Goal: Information Seeking & Learning: Find specific fact

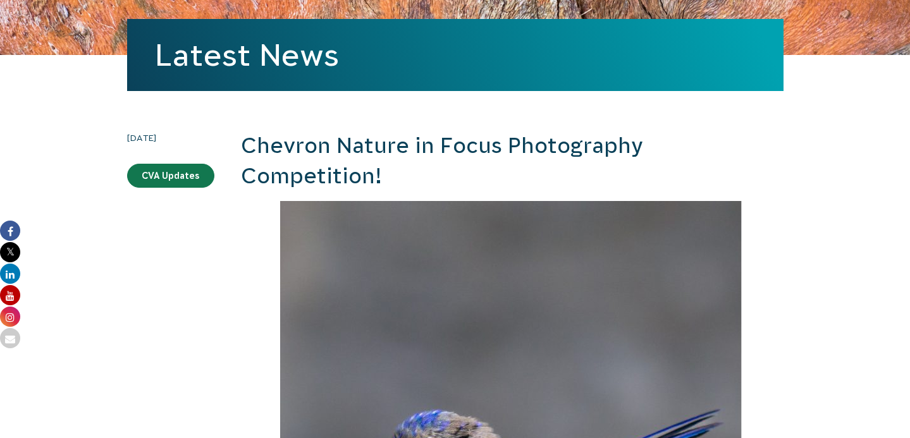
scroll to position [13, 0]
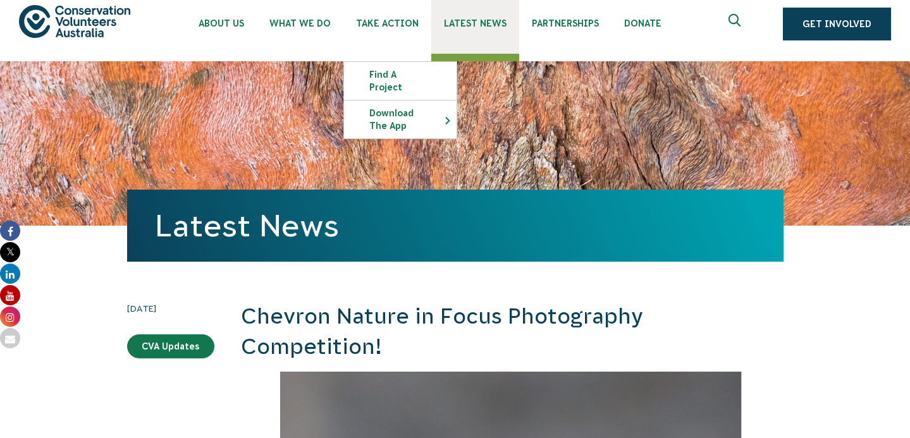
click at [474, 16] on link "Latest News" at bounding box center [475, 20] width 88 height 67
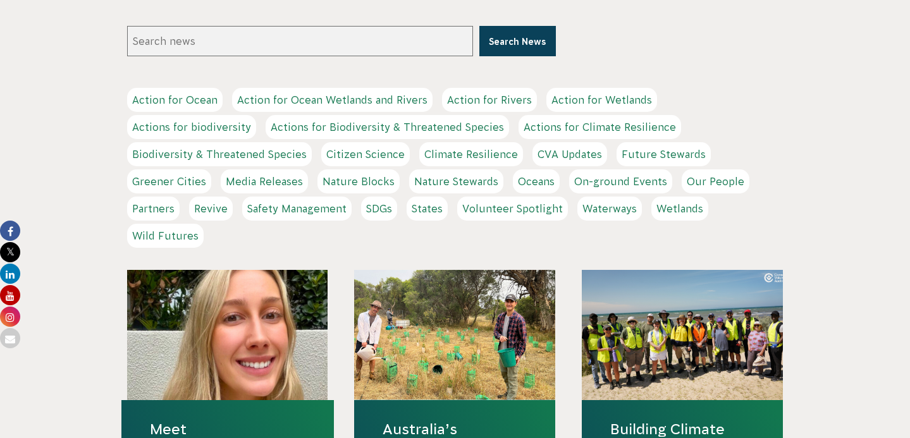
scroll to position [204, 0]
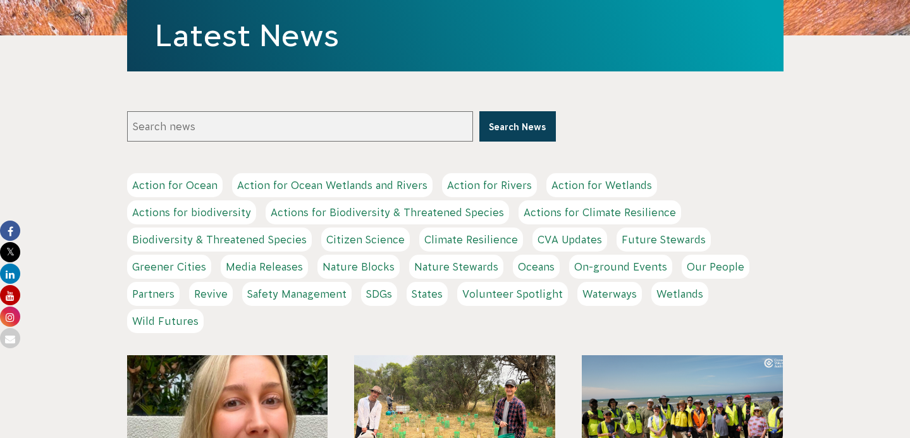
click at [404, 126] on input "Search news" at bounding box center [300, 126] width 346 height 30
type input "nature in focus"
click at [479, 111] on button "Search News" at bounding box center [517, 126] width 77 height 30
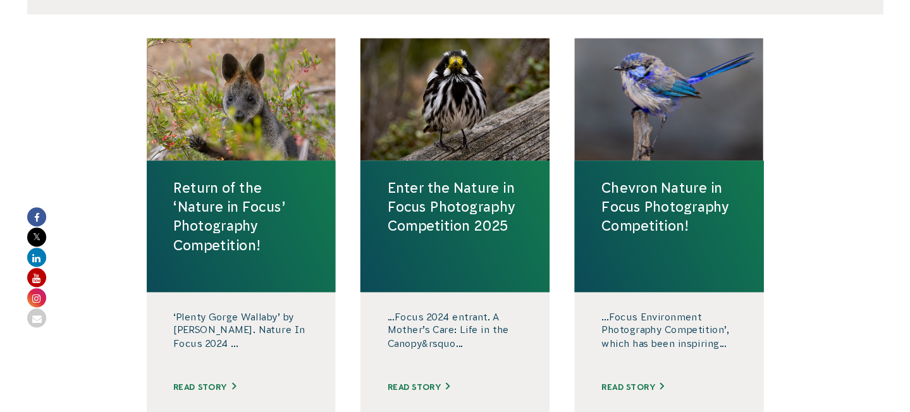
scroll to position [452, 0]
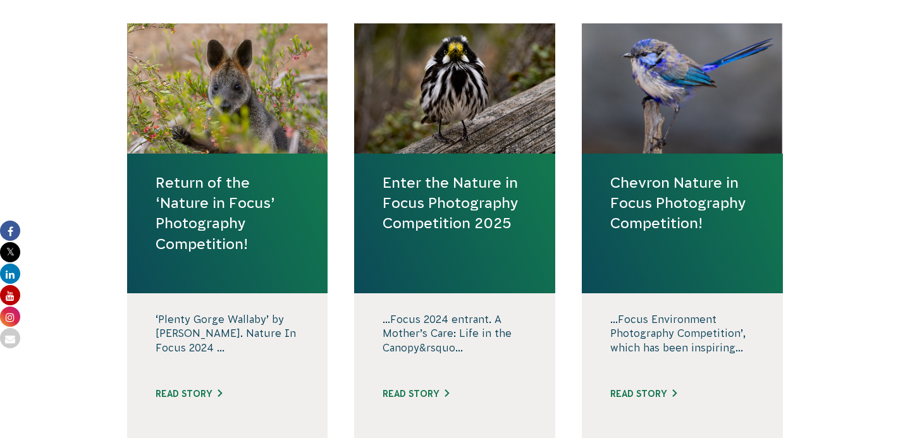
click at [225, 227] on link "Return of the ‘Nature in Focus’ Photography Competition!" at bounding box center [228, 214] width 144 height 82
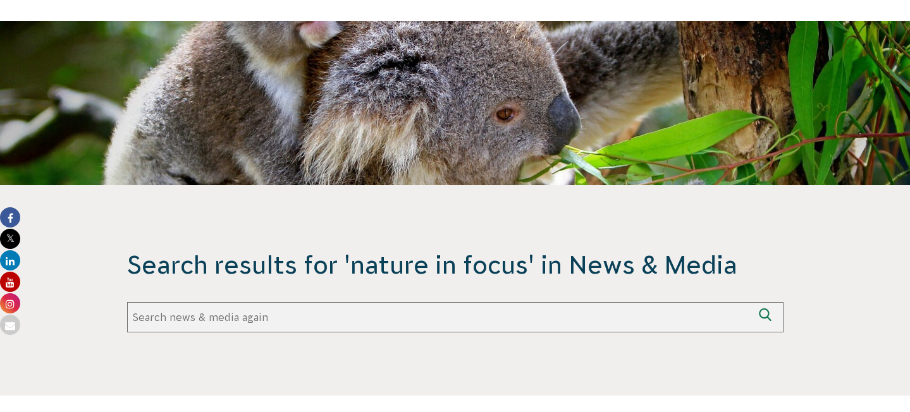
scroll to position [112, 0]
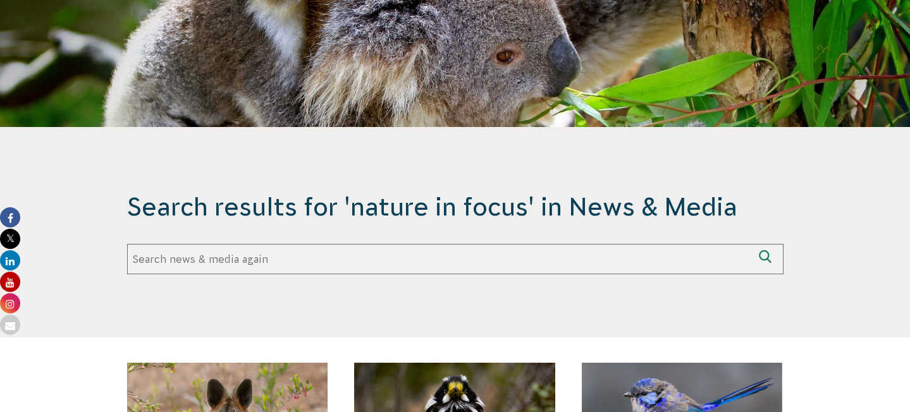
click at [424, 257] on input "Search again" at bounding box center [440, 259] width 626 height 30
type input "public vote"
click at [753, 244] on button "Search again" at bounding box center [768, 259] width 30 height 30
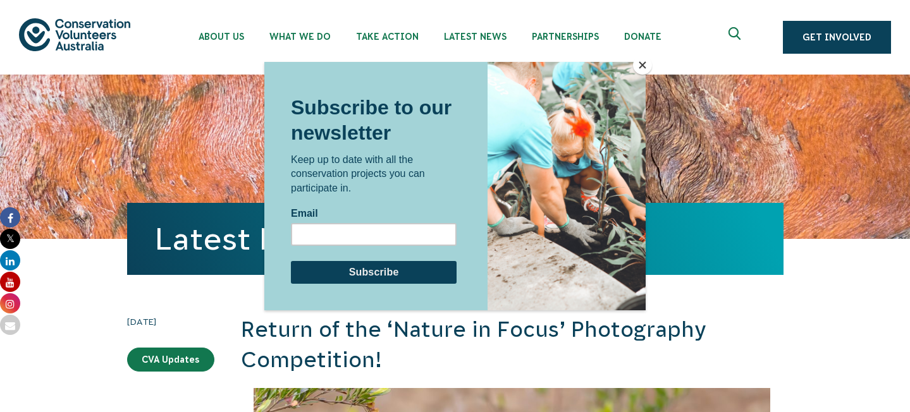
scroll to position [5198, 0]
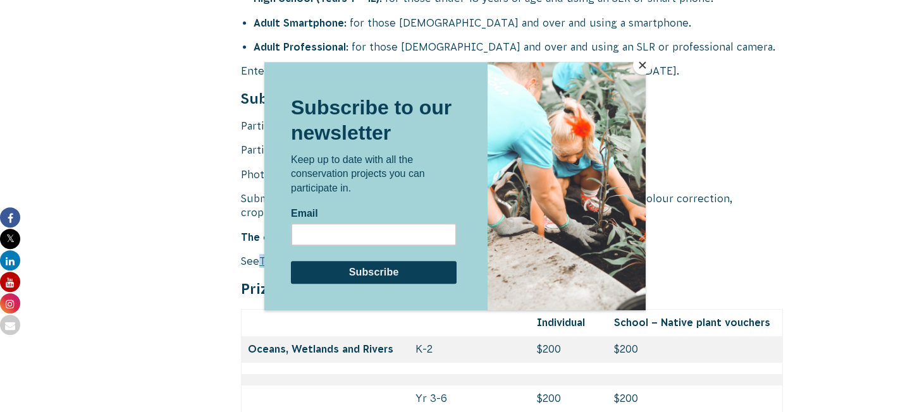
click at [641, 65] on button "Close" at bounding box center [642, 65] width 19 height 19
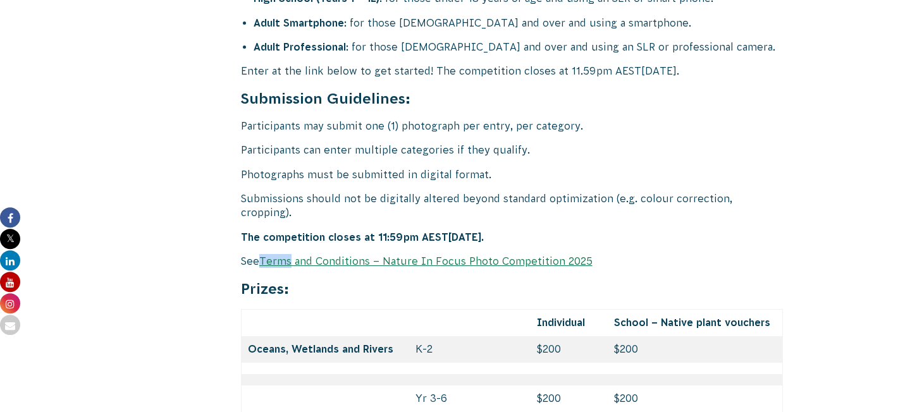
click at [347, 256] on link "Terms and Conditions – Nature In Focus Photo Competition 2025" at bounding box center [425, 261] width 333 height 11
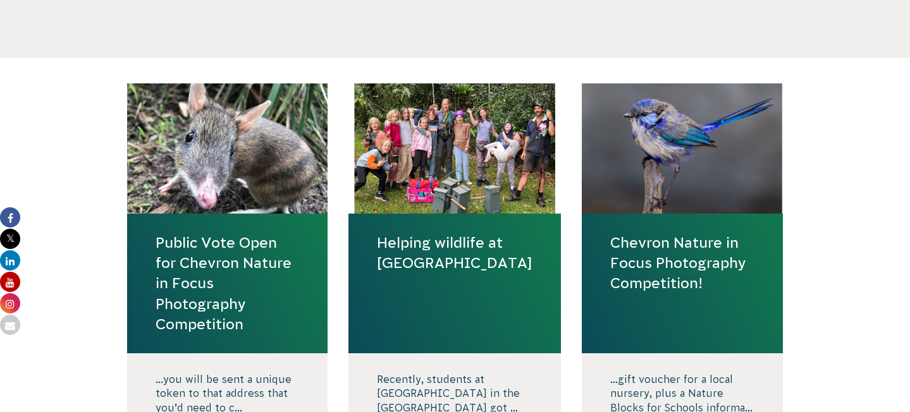
scroll to position [413, 0]
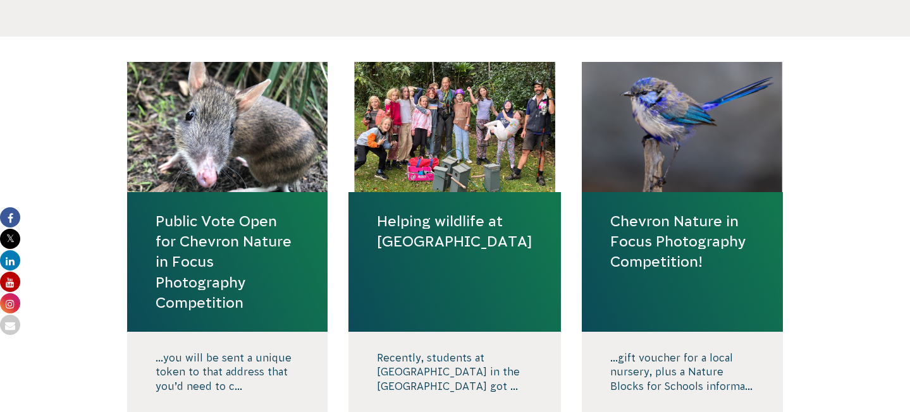
click at [235, 287] on link "Public Vote Open for Chevron Nature in Focus Photography Competition" at bounding box center [228, 262] width 144 height 102
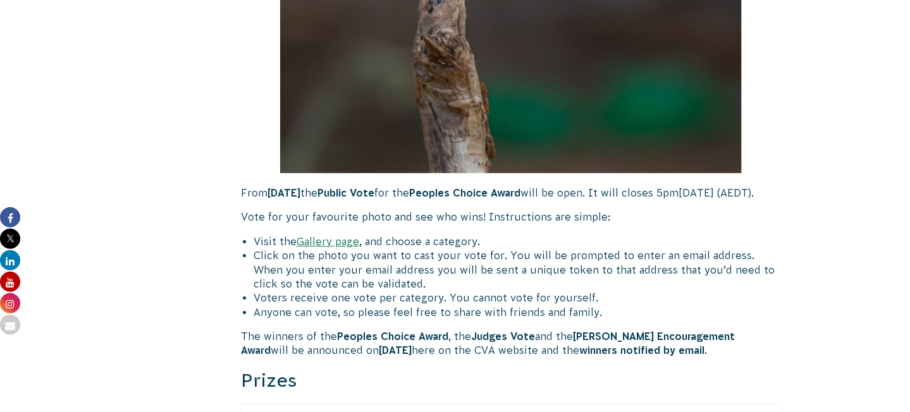
scroll to position [901, 0]
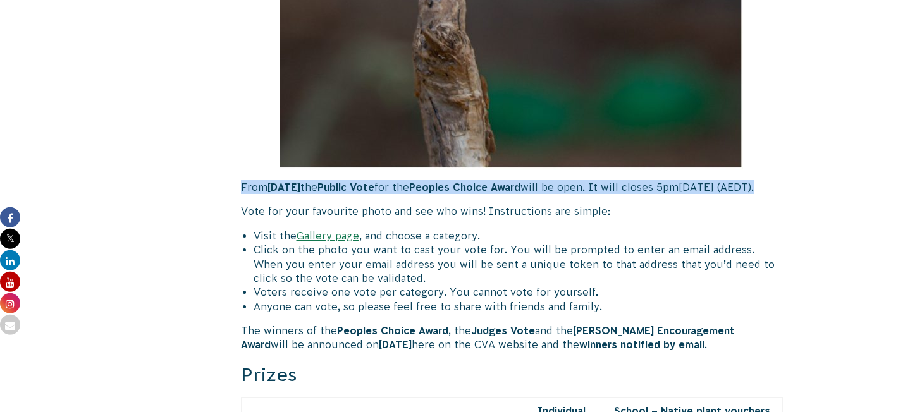
drag, startPoint x: 360, startPoint y: 203, endPoint x: 237, endPoint y: 190, distance: 123.4
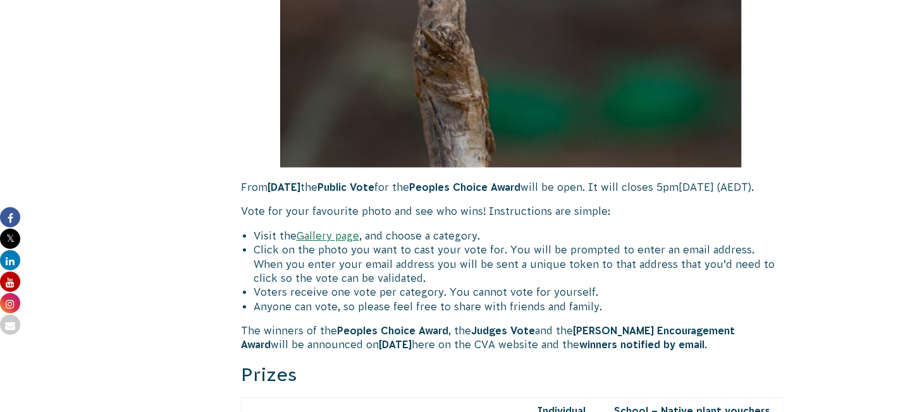
click at [445, 243] on li "Visit the Gallery page , and choose a category." at bounding box center [519, 236] width 530 height 14
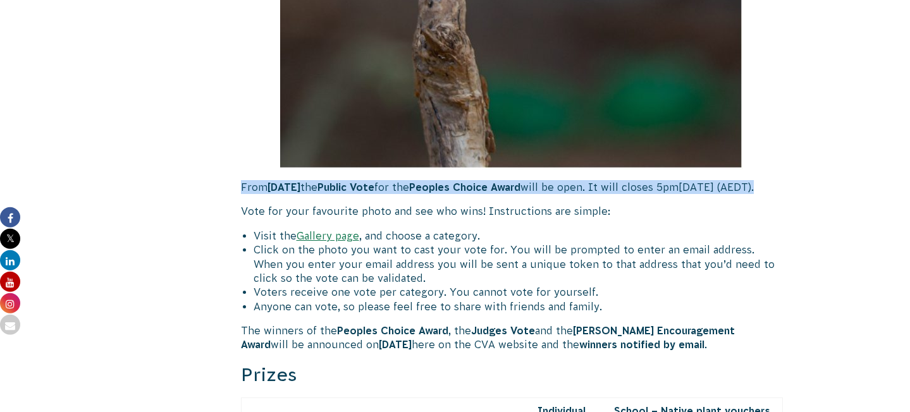
drag, startPoint x: 340, startPoint y: 202, endPoint x: 235, endPoint y: 192, distance: 105.4
copy p "From 20 November the Public Vote for the Peoples Choice Award will be open. It …"
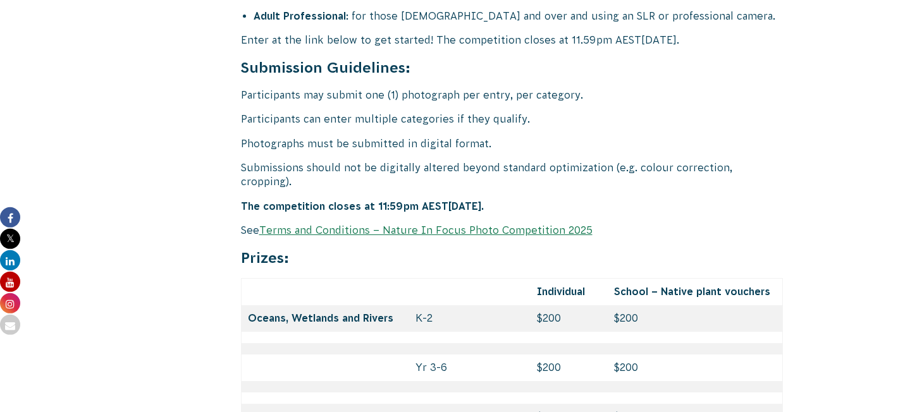
scroll to position [5035, 0]
